Goal: Transaction & Acquisition: Purchase product/service

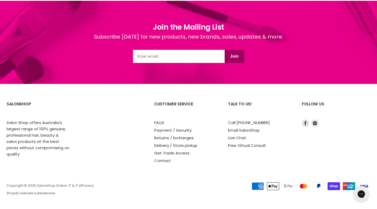
scroll to position [699, 0]
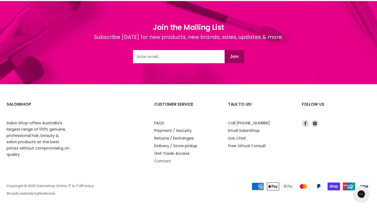
click at [162, 158] on link "Contact" at bounding box center [162, 161] width 17 height 6
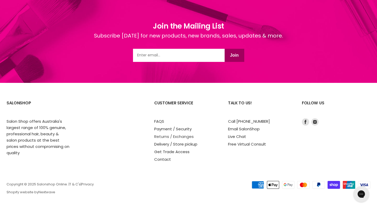
scroll to position [433, 0]
click at [179, 144] on link "Delivery / Store pickup" at bounding box center [175, 144] width 43 height 6
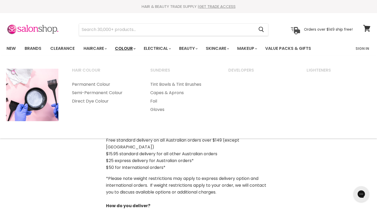
click at [134, 46] on link "Colour" at bounding box center [125, 48] width 28 height 11
click at [137, 46] on link "Colour" at bounding box center [125, 48] width 28 height 11
click at [127, 48] on link "Colour" at bounding box center [125, 48] width 28 height 11
click at [106, 83] on link "Permanent Colour" at bounding box center [104, 84] width 77 height 8
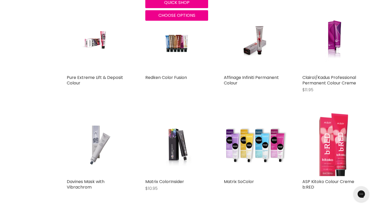
scroll to position [1233, 0]
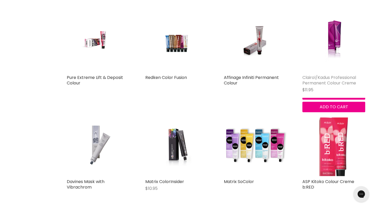
click at [341, 74] on link "Clairol/Kadus Professional Permanent Colour Creme" at bounding box center [330, 80] width 54 height 12
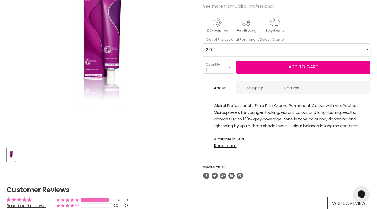
scroll to position [108, 0]
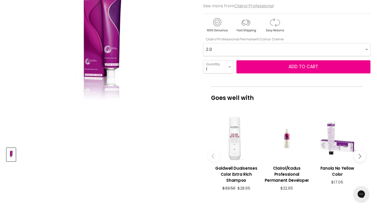
select Creme-0-0 "9.38"
select select "2"
type input "2"
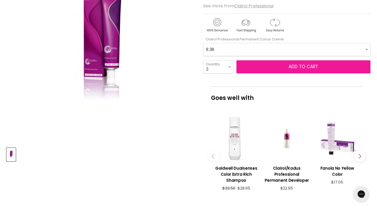
click at [248, 67] on button "Add to cart" at bounding box center [304, 66] width 134 height 13
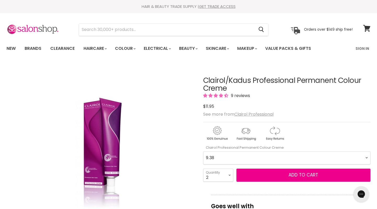
scroll to position [0, 0]
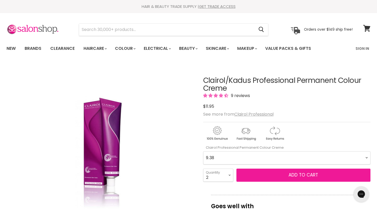
click at [310, 175] on span "Add to cart" at bounding box center [304, 175] width 30 height 6
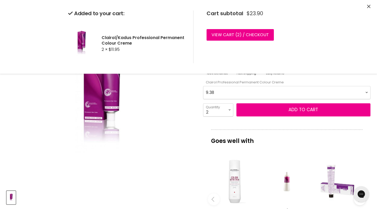
scroll to position [66, 0]
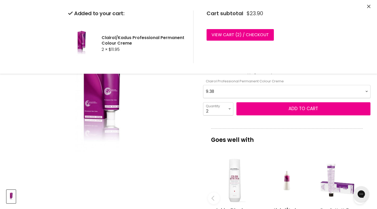
select Creme-0-0 "10.0"
select select "1"
type input "1"
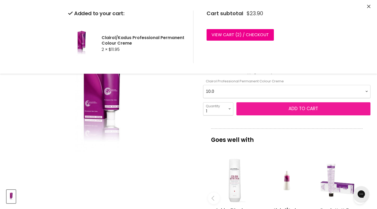
click at [299, 109] on span "Add to cart" at bounding box center [304, 108] width 30 height 6
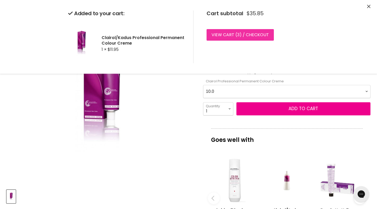
click at [252, 34] on link "View cart ( 3 ) / Checkout" at bounding box center [240, 35] width 67 height 12
